Goal: Information Seeking & Learning: Learn about a topic

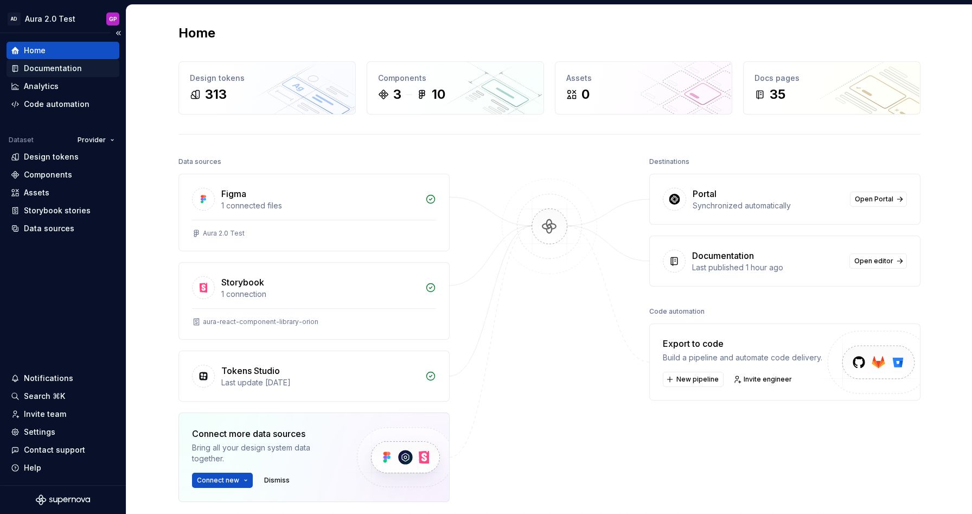
click at [50, 63] on div "Documentation" at bounding box center [53, 68] width 58 height 11
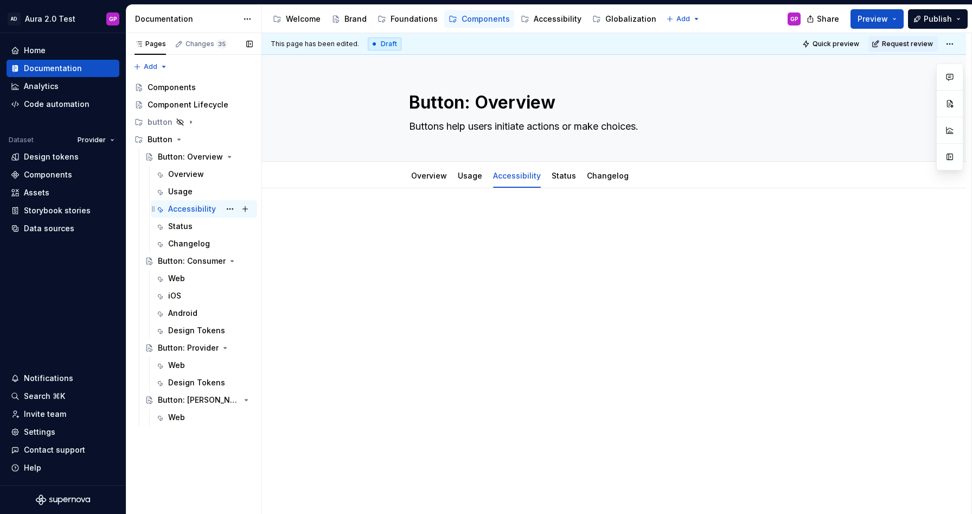
click at [183, 208] on div "Accessibility" at bounding box center [192, 208] width 48 height 11
click at [453, 217] on p at bounding box center [614, 220] width 410 height 13
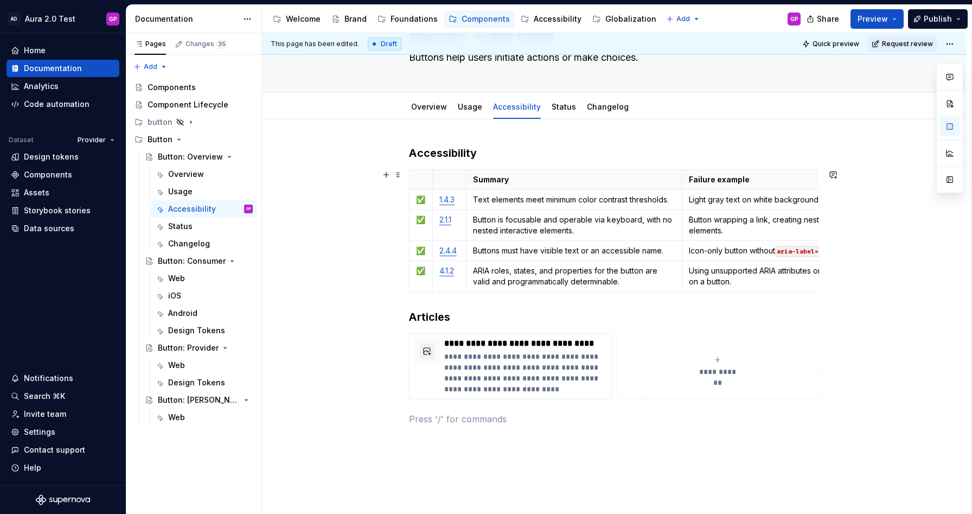
scroll to position [85, 0]
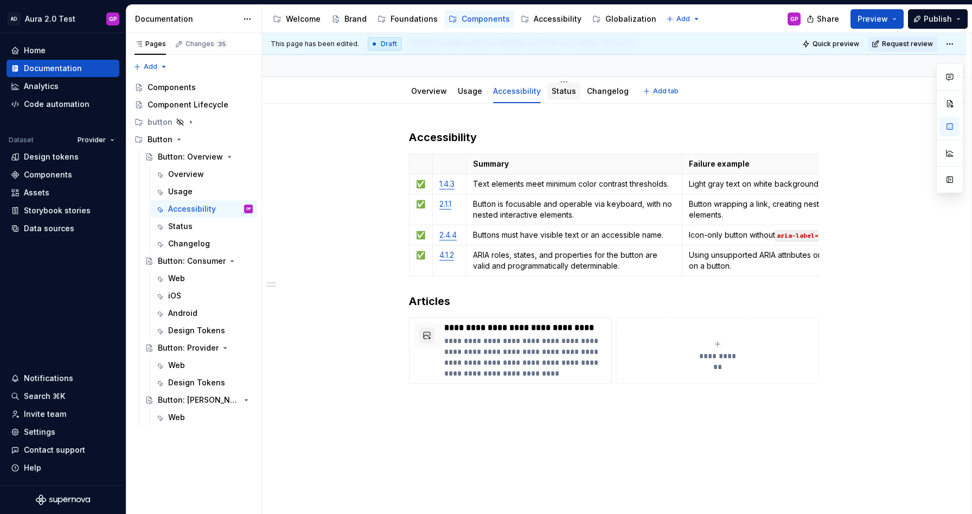
click at [564, 93] on link "Status" at bounding box center [564, 90] width 24 height 9
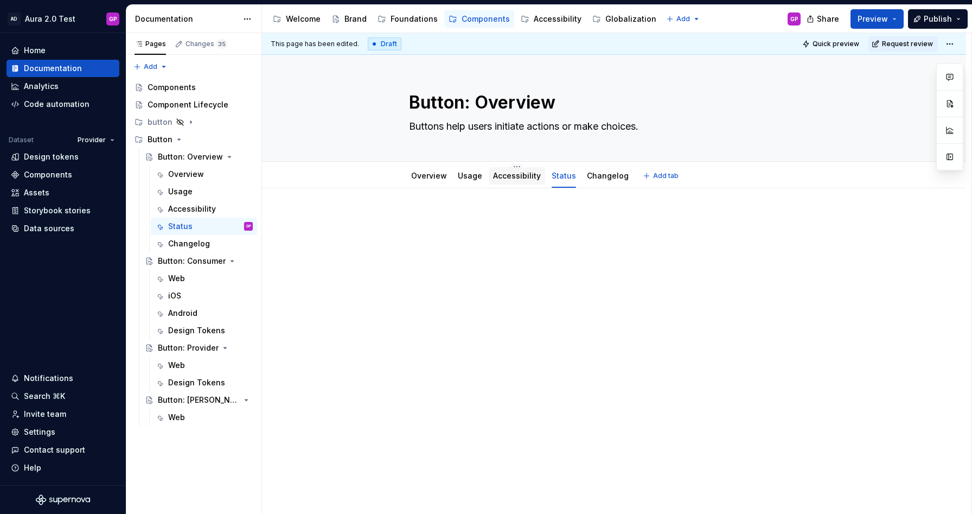
click at [509, 176] on link "Accessibility" at bounding box center [517, 175] width 48 height 9
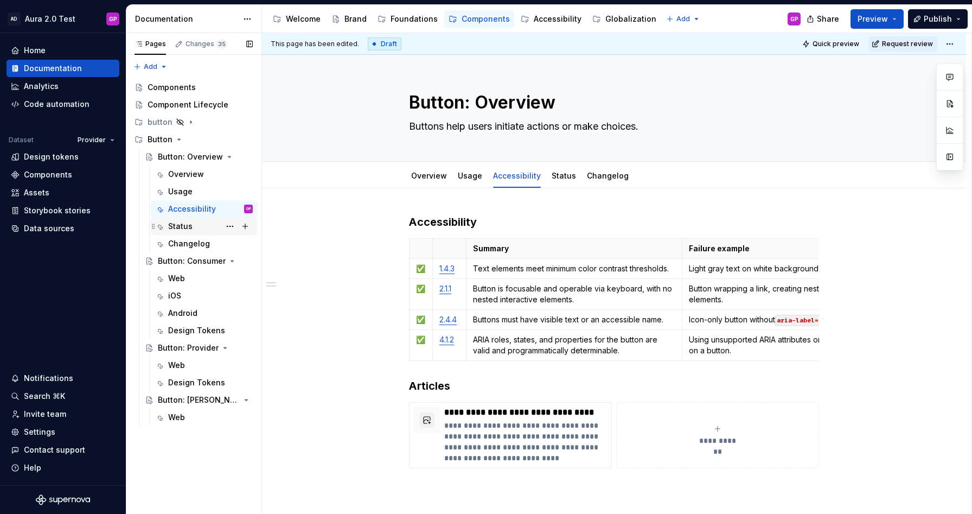
click at [185, 227] on div "Status" at bounding box center [180, 226] width 24 height 11
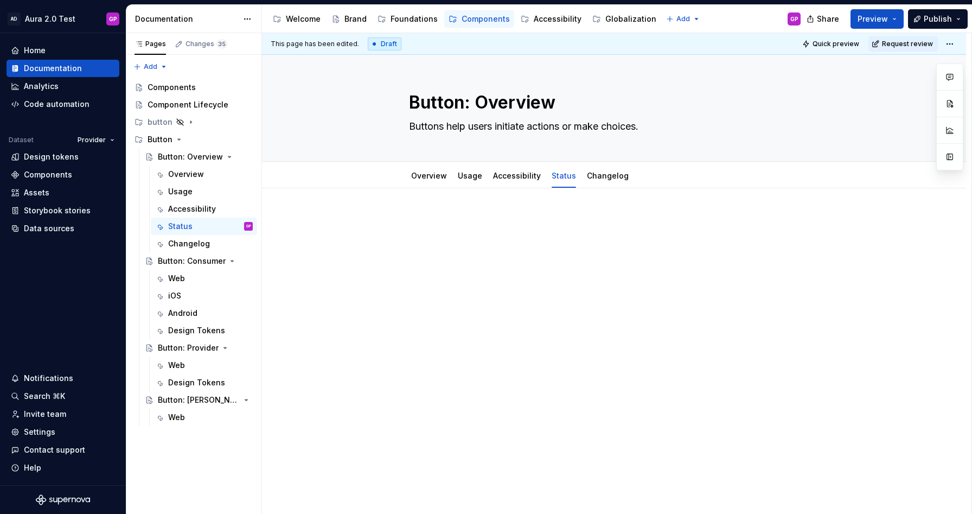
type textarea "*"
click at [441, 233] on div at bounding box center [614, 234] width 410 height 41
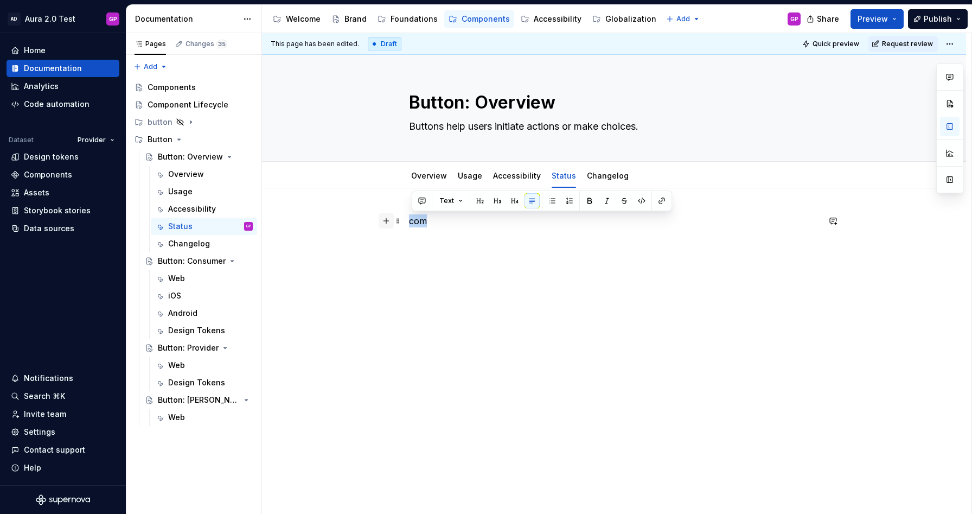
drag, startPoint x: 426, startPoint y: 224, endPoint x: 385, endPoint y: 221, distance: 41.3
click at [409, 221] on div "com" at bounding box center [614, 241] width 410 height 54
drag, startPoint x: 453, startPoint y: 222, endPoint x: 386, endPoint y: 218, distance: 66.9
click at [409, 218] on div "/compon" at bounding box center [614, 241] width 410 height 54
drag, startPoint x: 429, startPoint y: 224, endPoint x: 385, endPoint y: 222, distance: 44.0
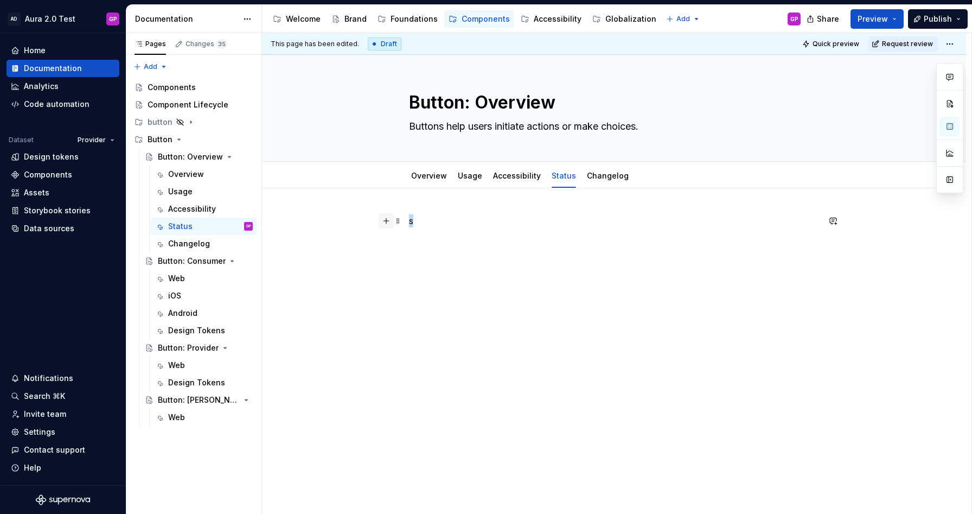
click at [409, 222] on div "s" at bounding box center [614, 241] width 410 height 54
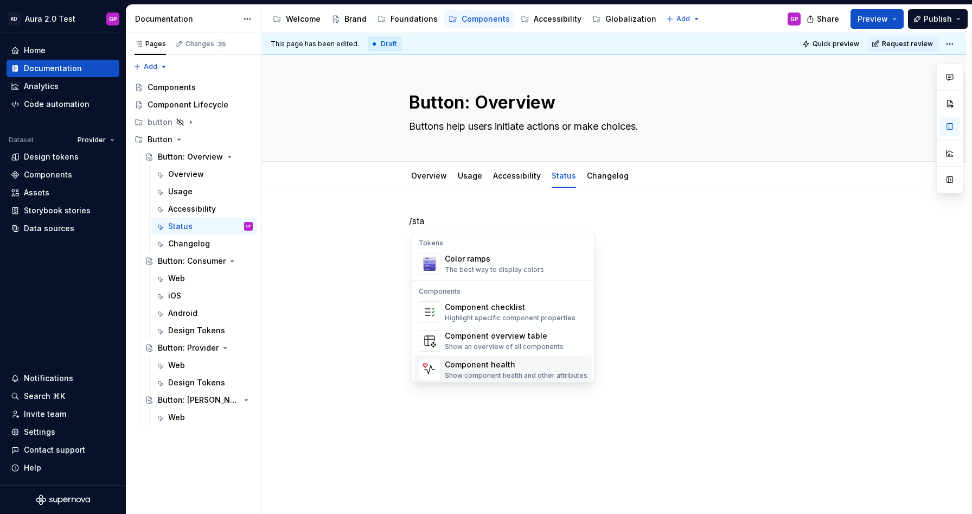
scroll to position [4, 0]
click at [466, 362] on div "Component health" at bounding box center [516, 360] width 143 height 11
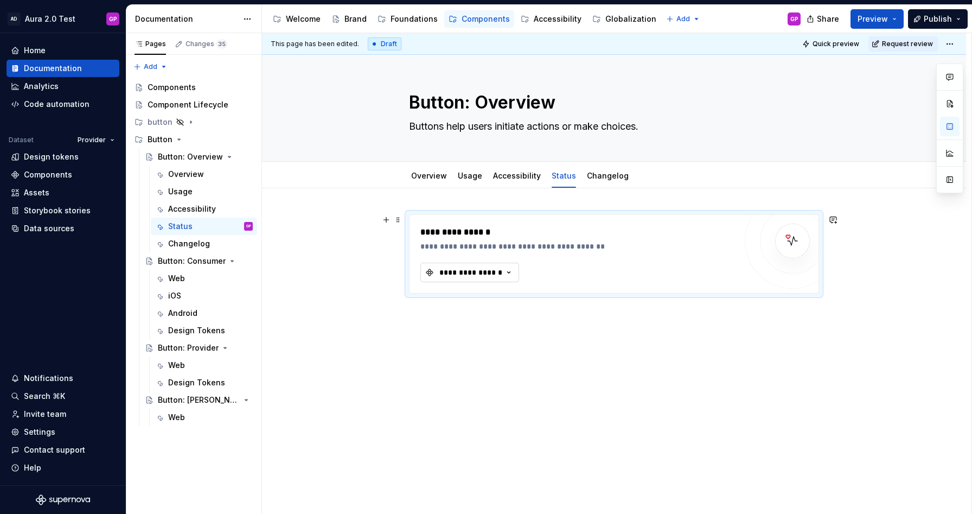
click at [504, 269] on div "**********" at bounding box center [470, 272] width 65 height 11
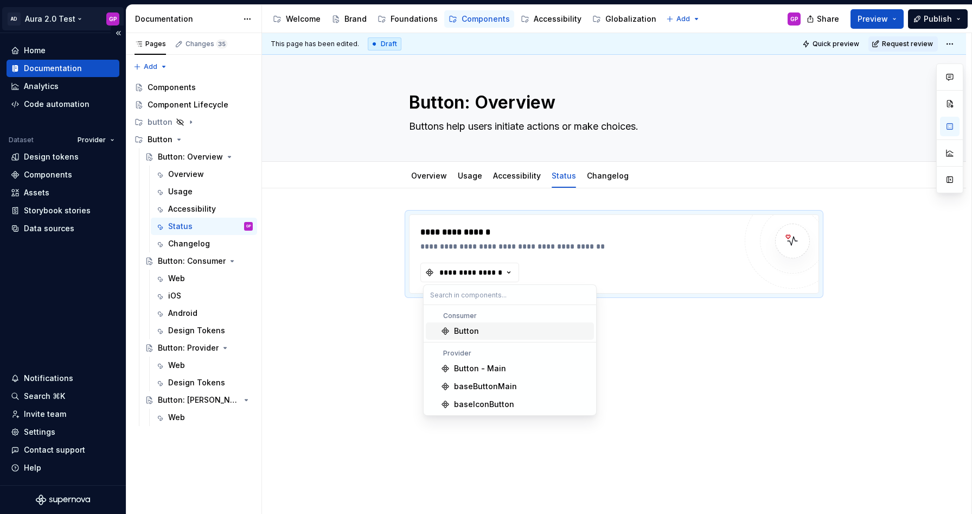
click at [67, 23] on html "AD Aura 2.0 Test GP Home Documentation Analytics Code automation Dataset Provid…" at bounding box center [486, 257] width 972 height 514
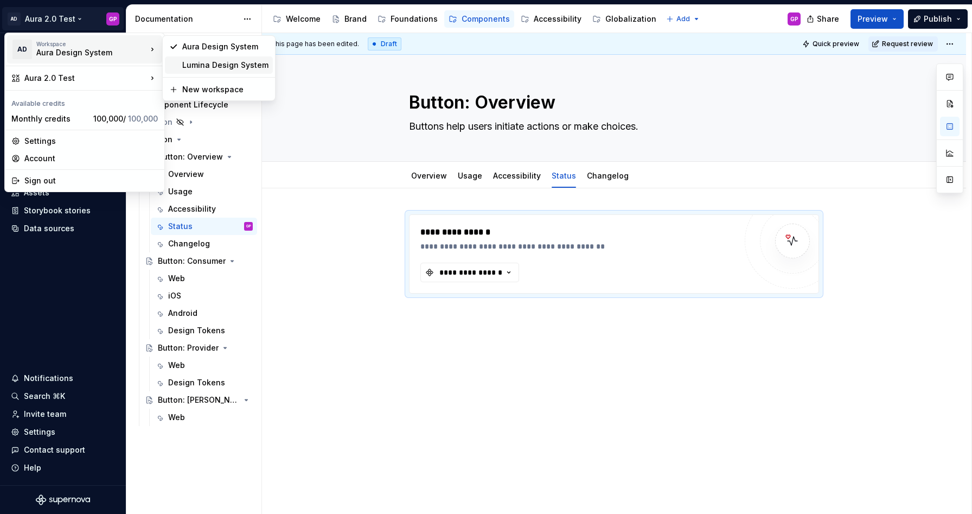
click at [197, 63] on div "Lumina Design System" at bounding box center [225, 65] width 86 height 11
type textarea "*"
